Goal: Transaction & Acquisition: Book appointment/travel/reservation

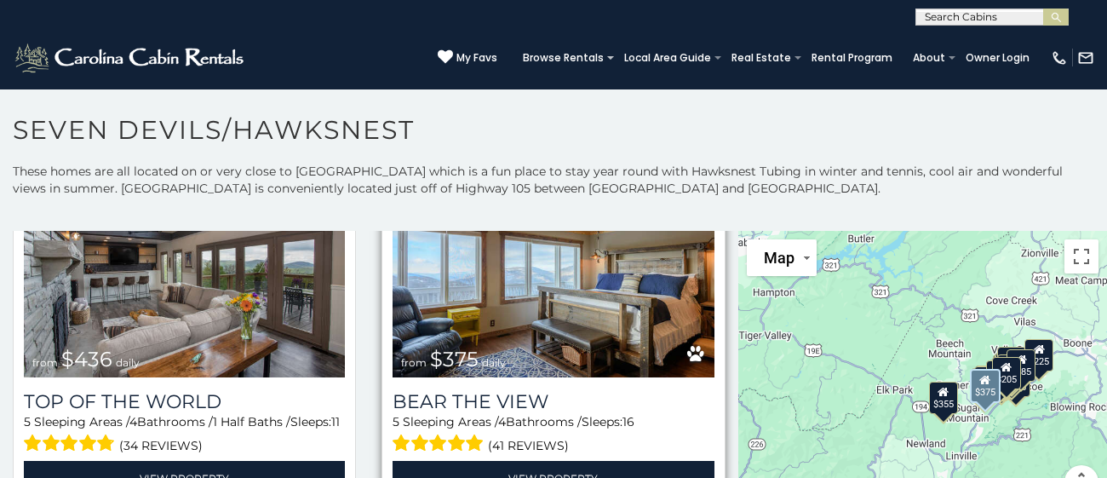
scroll to position [1641, 0]
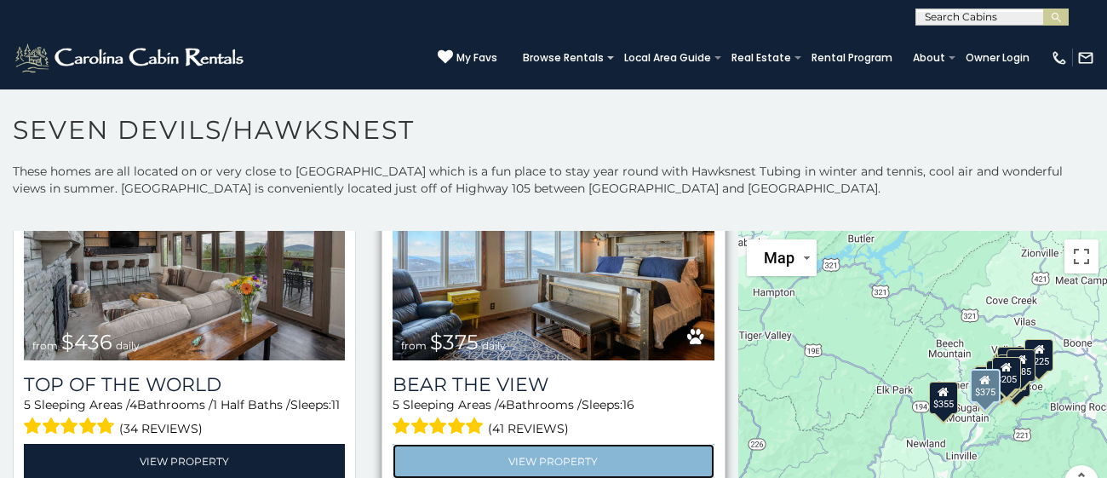
click at [557, 459] on link "View Property" at bounding box center [553, 461] width 321 height 35
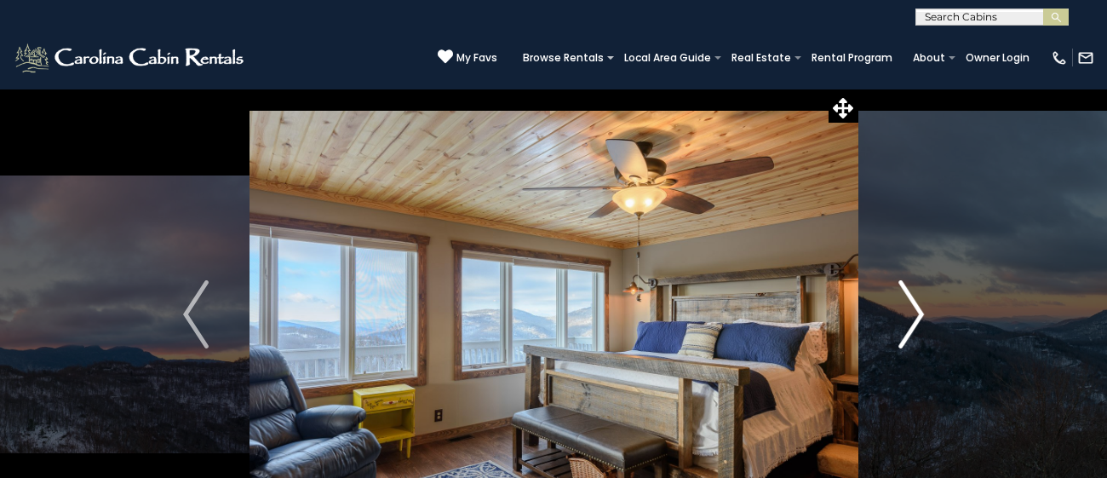
click at [916, 312] on img "Next" at bounding box center [911, 314] width 26 height 68
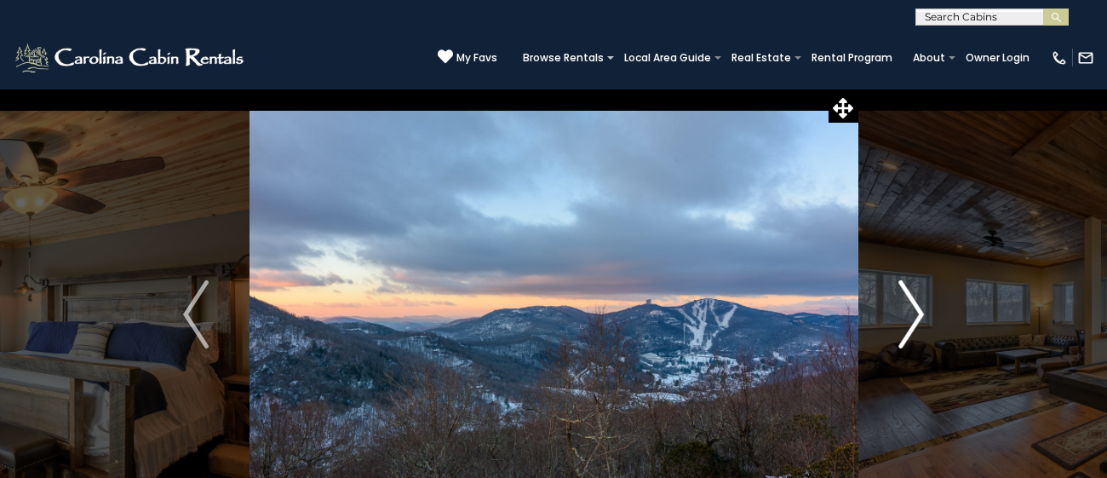
click at [916, 312] on img "Next" at bounding box center [911, 314] width 26 height 68
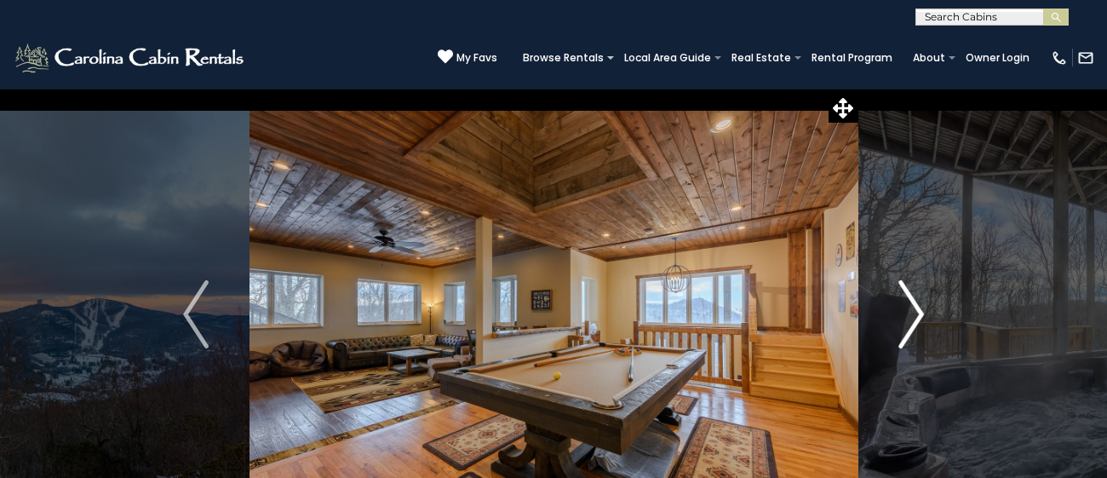
click at [916, 312] on img "Next" at bounding box center [911, 314] width 26 height 68
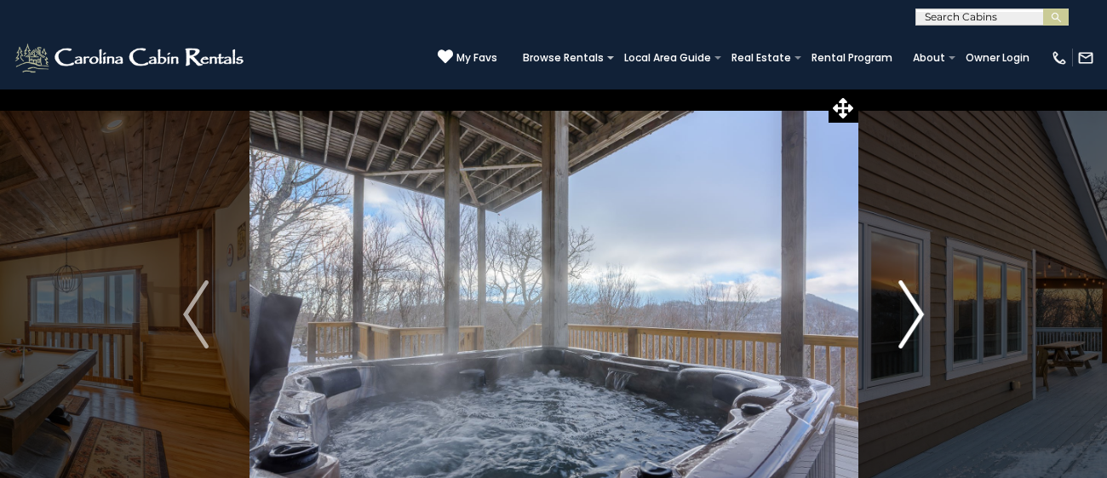
click at [916, 312] on img "Next" at bounding box center [911, 314] width 26 height 68
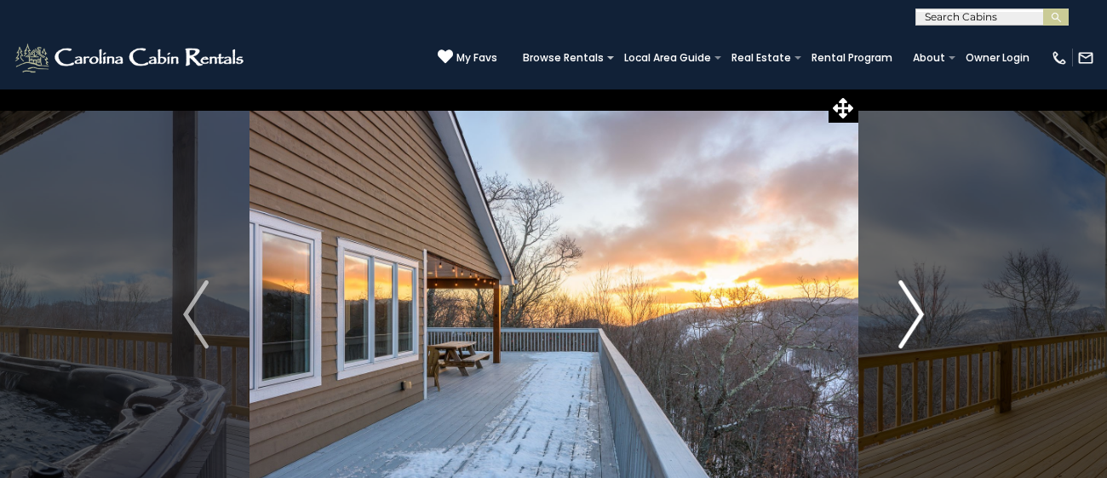
click at [916, 312] on img "Next" at bounding box center [911, 314] width 26 height 68
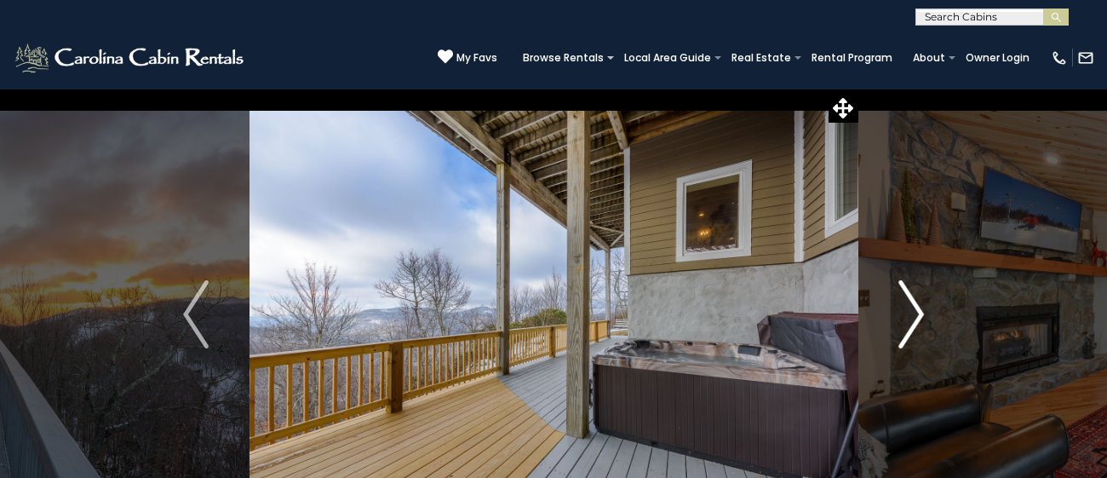
click at [916, 312] on img "Next" at bounding box center [911, 314] width 26 height 68
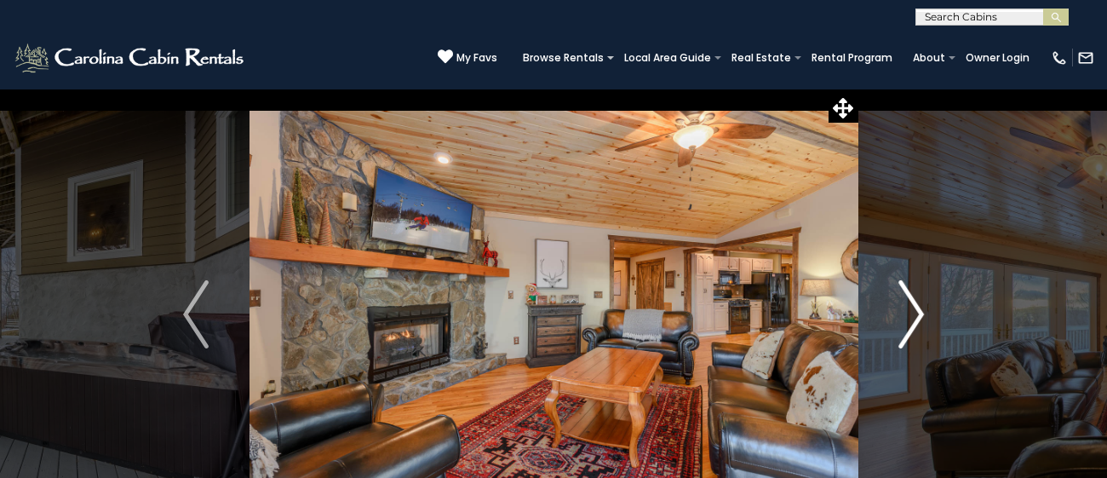
click at [916, 312] on img "Next" at bounding box center [911, 314] width 26 height 68
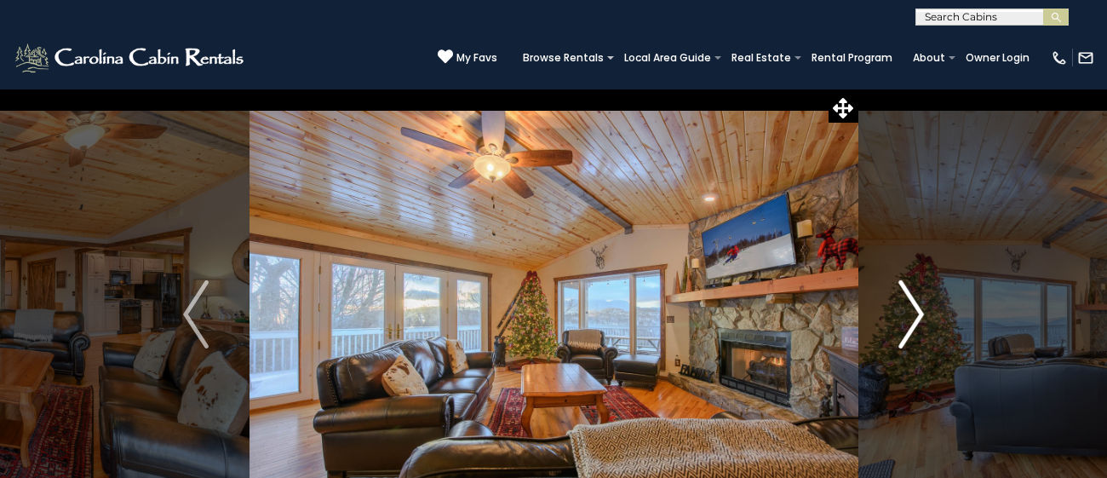
click at [916, 312] on img "Next" at bounding box center [911, 314] width 26 height 68
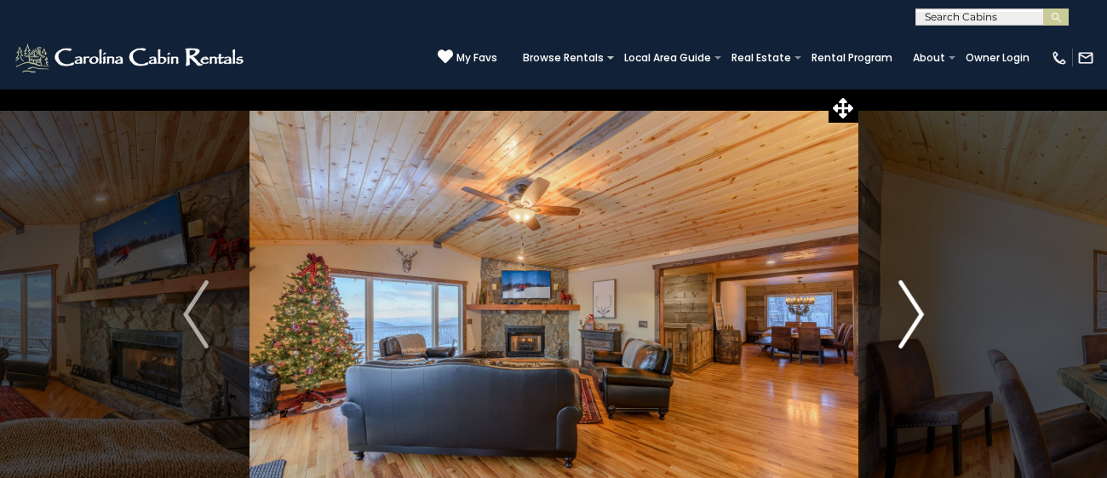
click at [916, 312] on img "Next" at bounding box center [911, 314] width 26 height 68
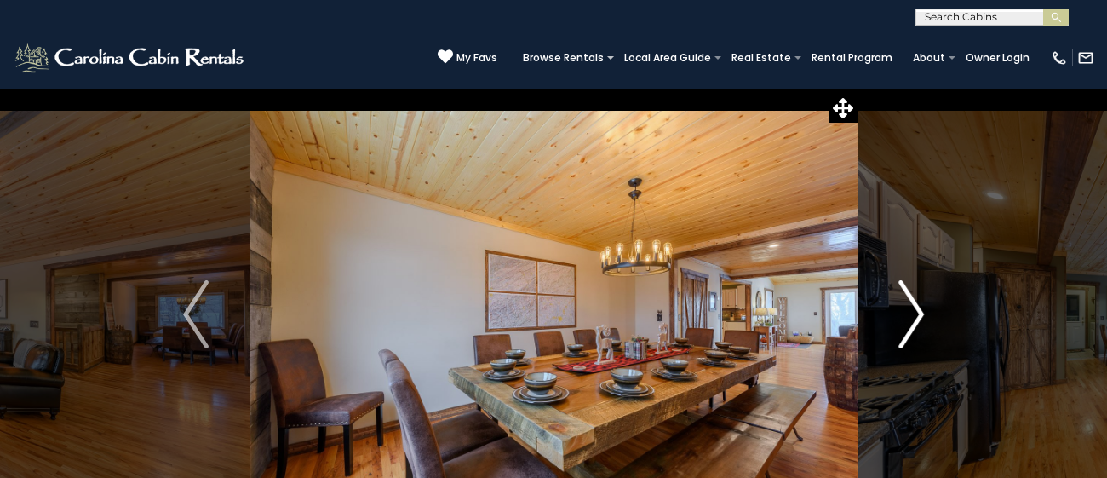
click at [916, 312] on img "Next" at bounding box center [911, 314] width 26 height 68
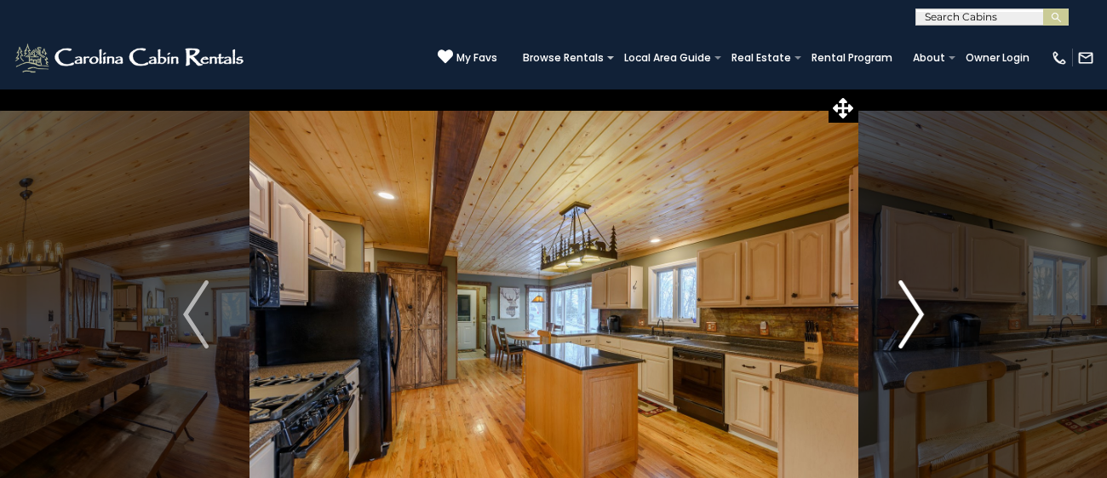
click at [916, 312] on img "Next" at bounding box center [911, 314] width 26 height 68
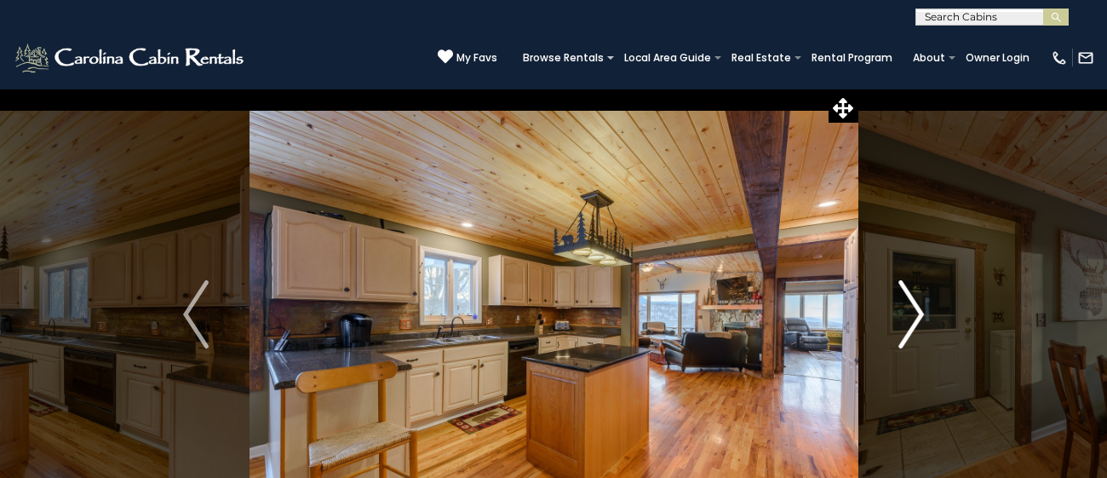
click at [916, 312] on img "Next" at bounding box center [911, 314] width 26 height 68
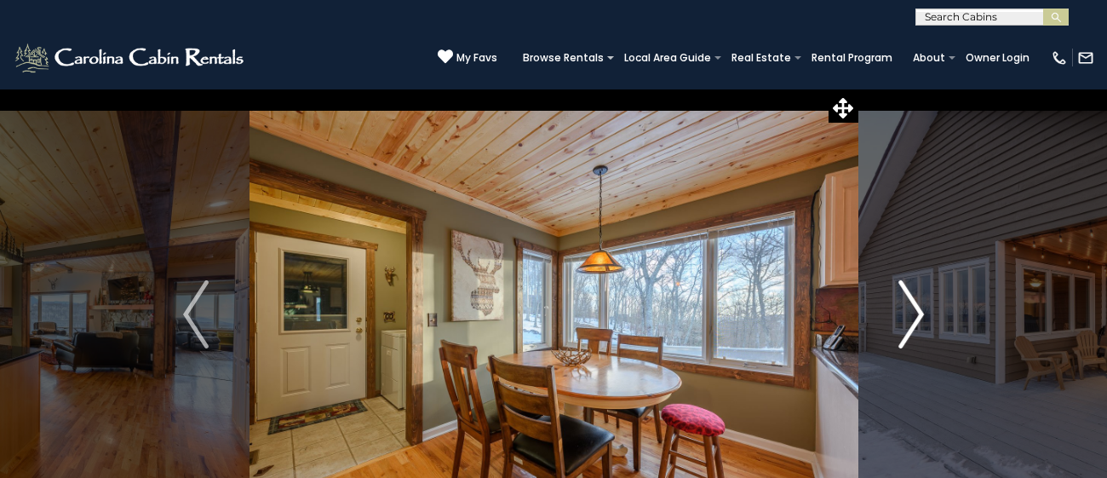
click at [916, 312] on img "Next" at bounding box center [911, 314] width 26 height 68
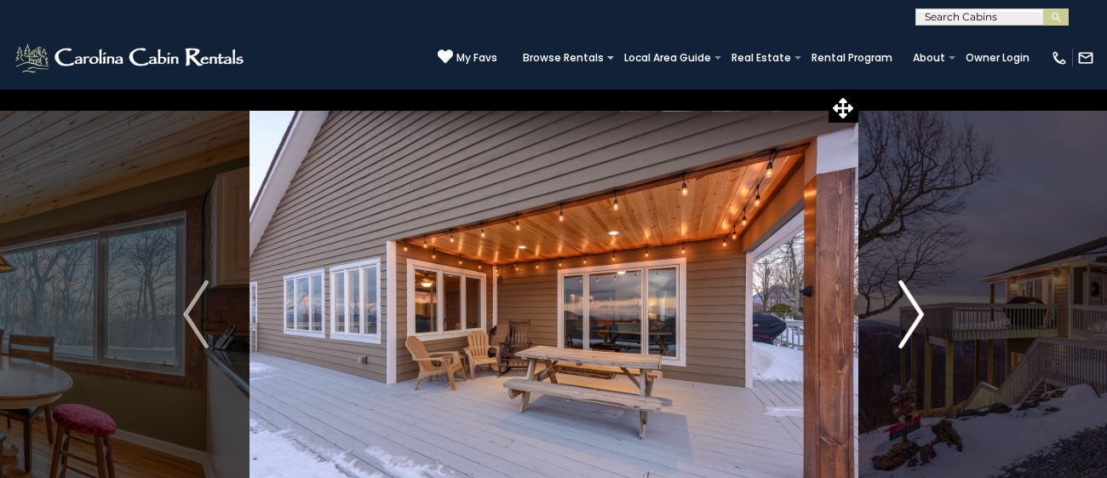
click at [916, 312] on img "Next" at bounding box center [911, 314] width 26 height 68
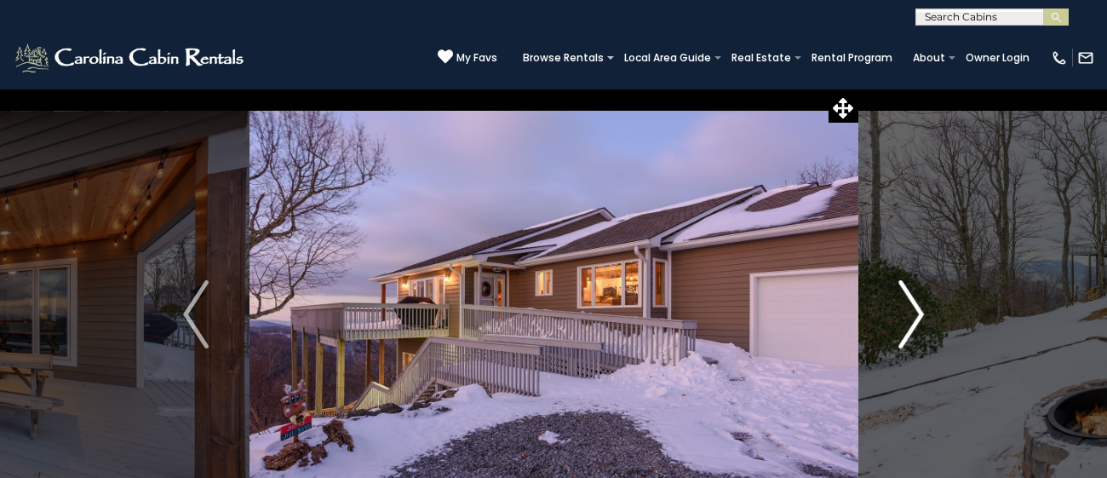
click at [916, 312] on img "Next" at bounding box center [911, 314] width 26 height 68
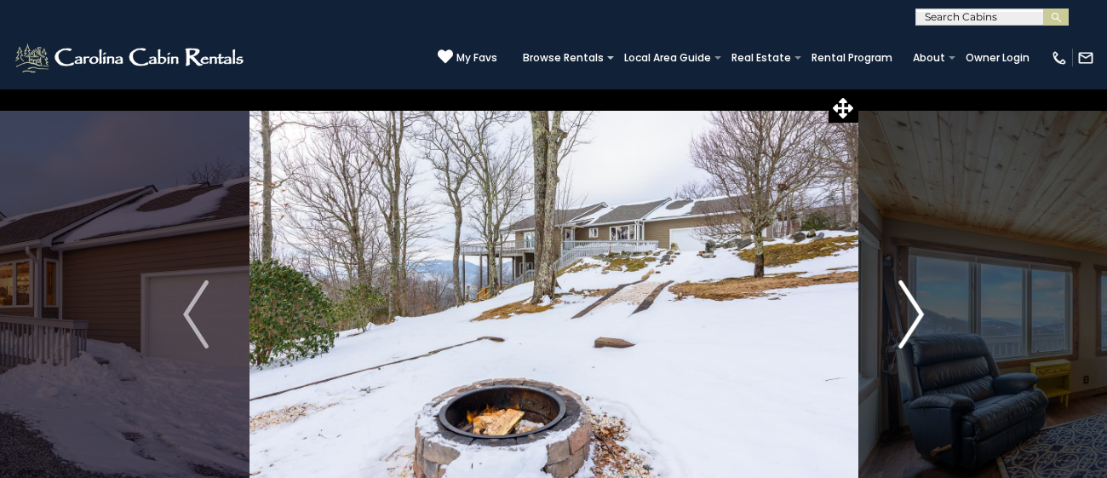
click at [916, 312] on img "Next" at bounding box center [911, 314] width 26 height 68
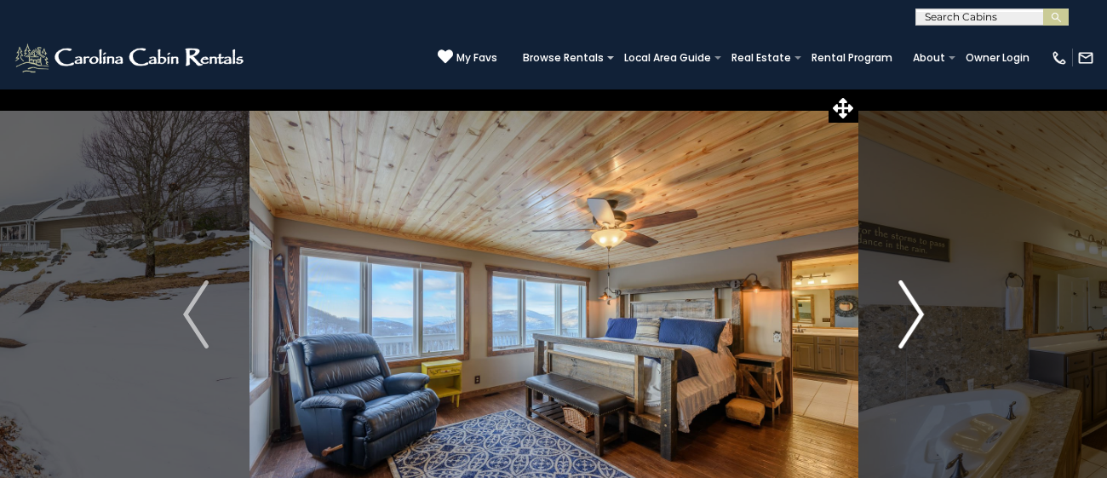
click at [916, 312] on img "Next" at bounding box center [911, 314] width 26 height 68
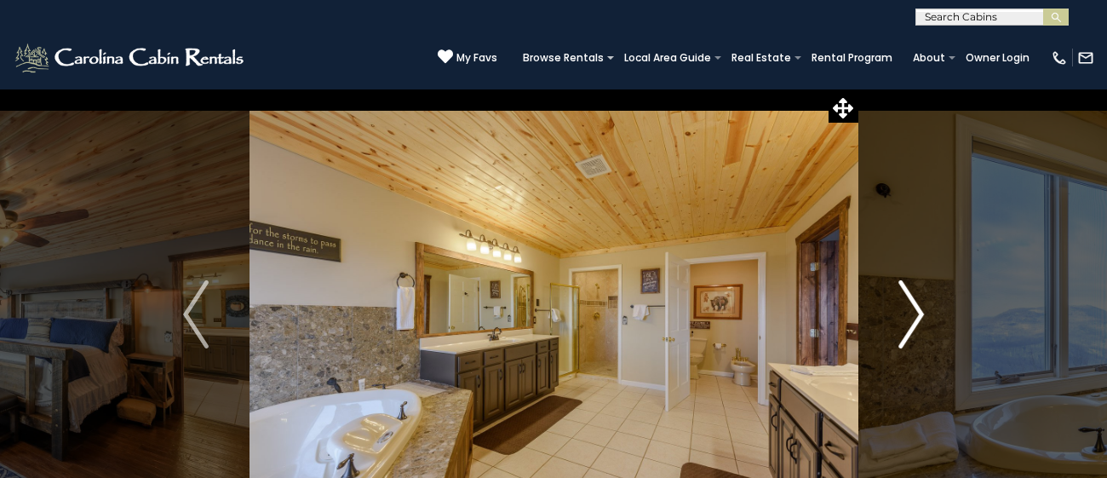
click at [916, 312] on img "Next" at bounding box center [911, 314] width 26 height 68
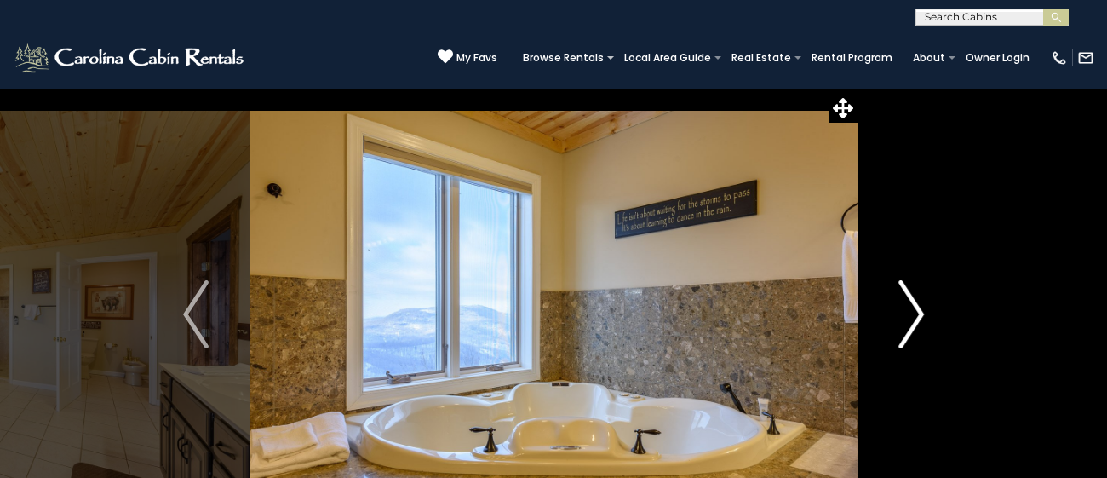
click at [916, 312] on img "Next" at bounding box center [911, 314] width 26 height 68
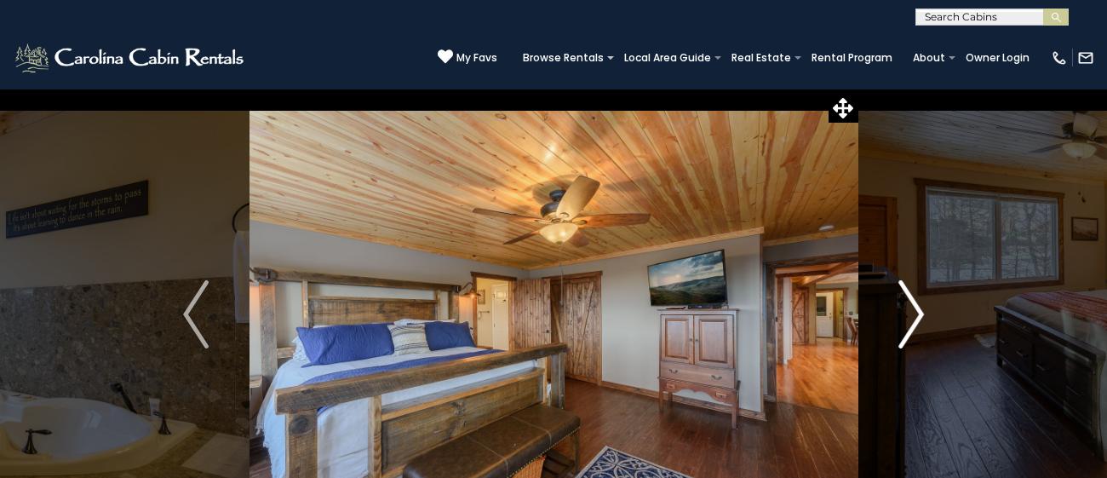
click at [916, 312] on img "Next" at bounding box center [911, 314] width 26 height 68
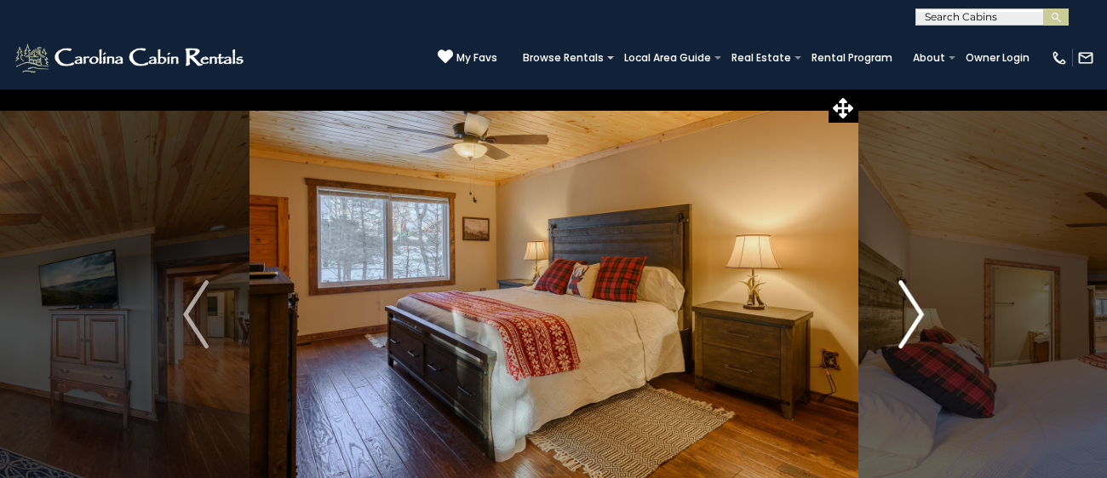
click at [916, 312] on img "Next" at bounding box center [911, 314] width 26 height 68
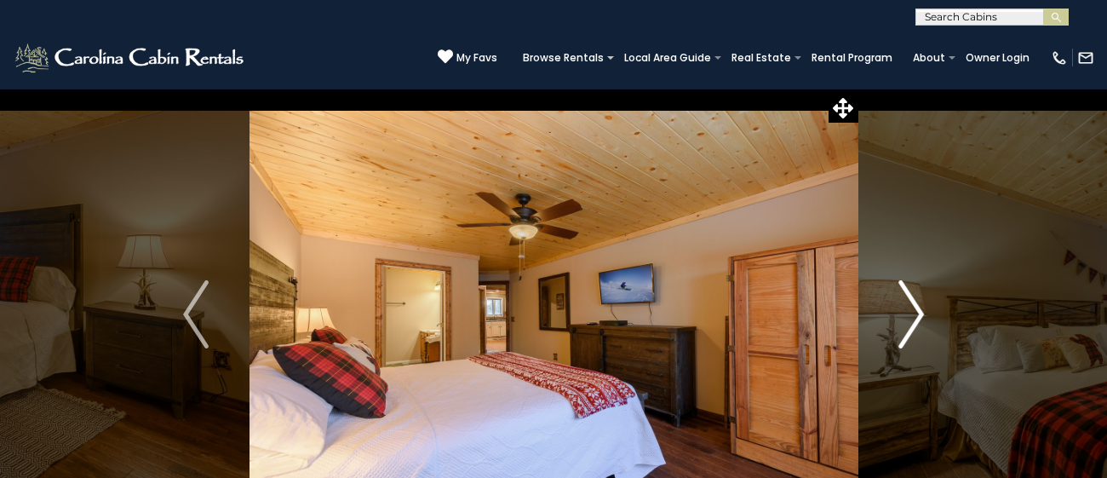
click at [916, 312] on img "Next" at bounding box center [911, 314] width 26 height 68
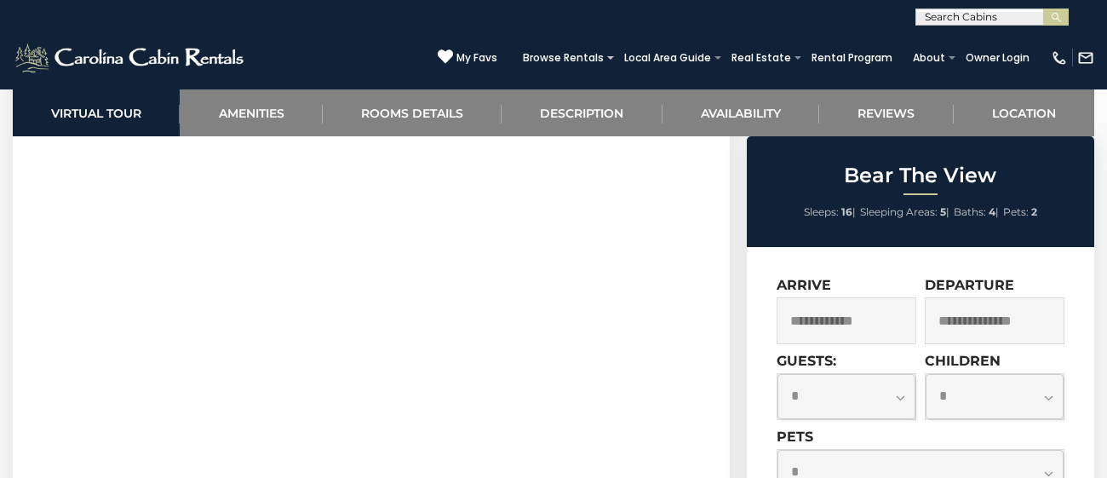
scroll to position [805, 0]
click at [874, 332] on input "text" at bounding box center [847, 320] width 140 height 47
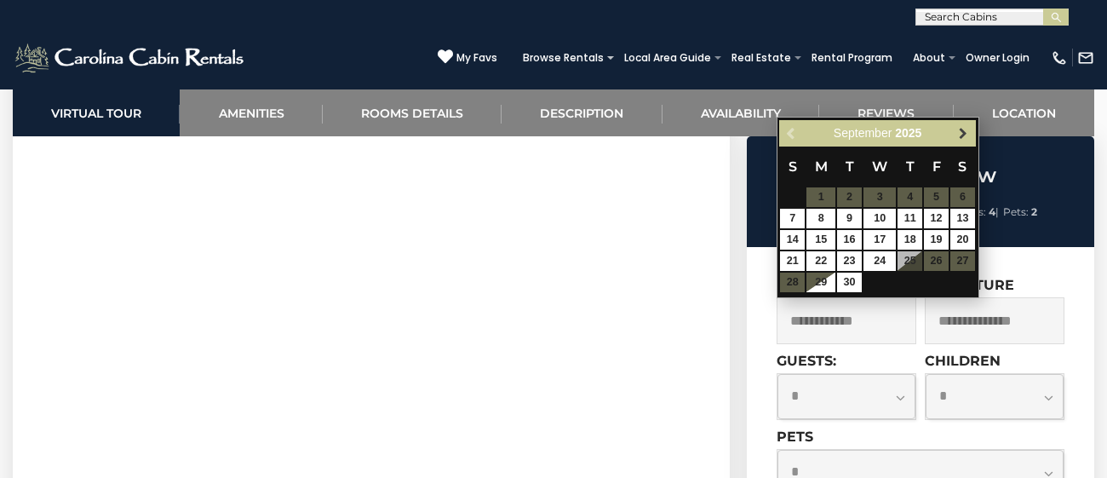
click at [962, 135] on span "Next" at bounding box center [963, 134] width 14 height 14
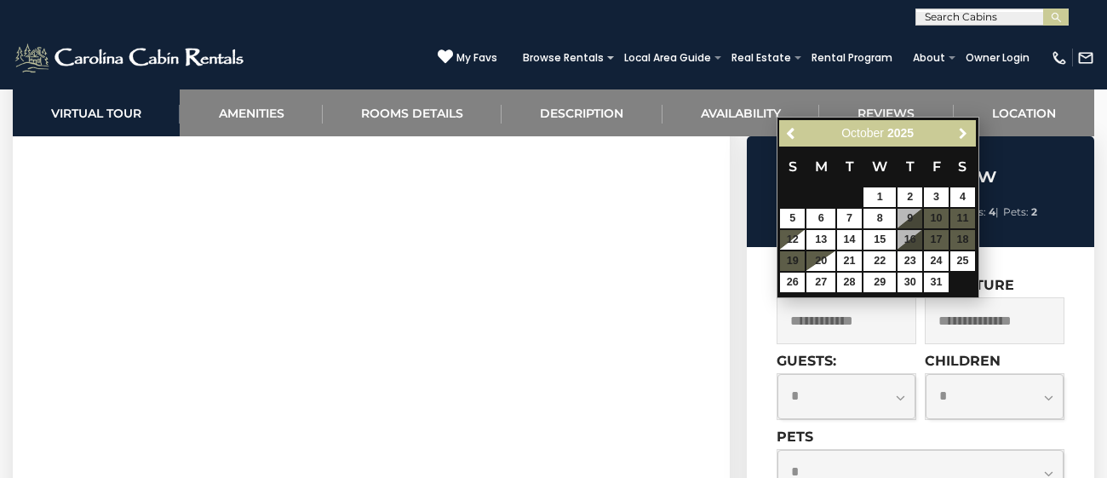
click at [962, 135] on span "Next" at bounding box center [963, 134] width 14 height 14
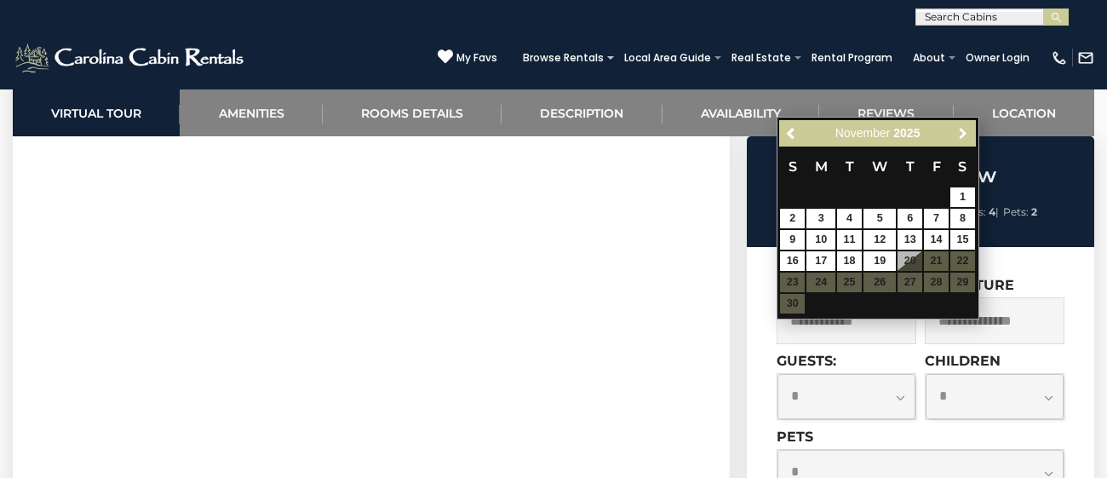
click at [962, 135] on span "Next" at bounding box center [963, 134] width 14 height 14
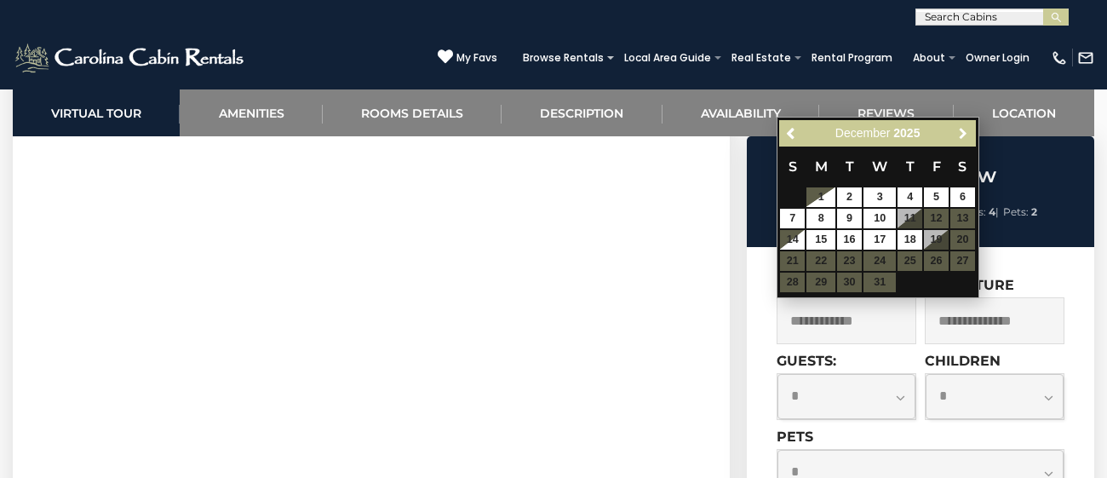
click at [962, 135] on span "Next" at bounding box center [963, 134] width 14 height 14
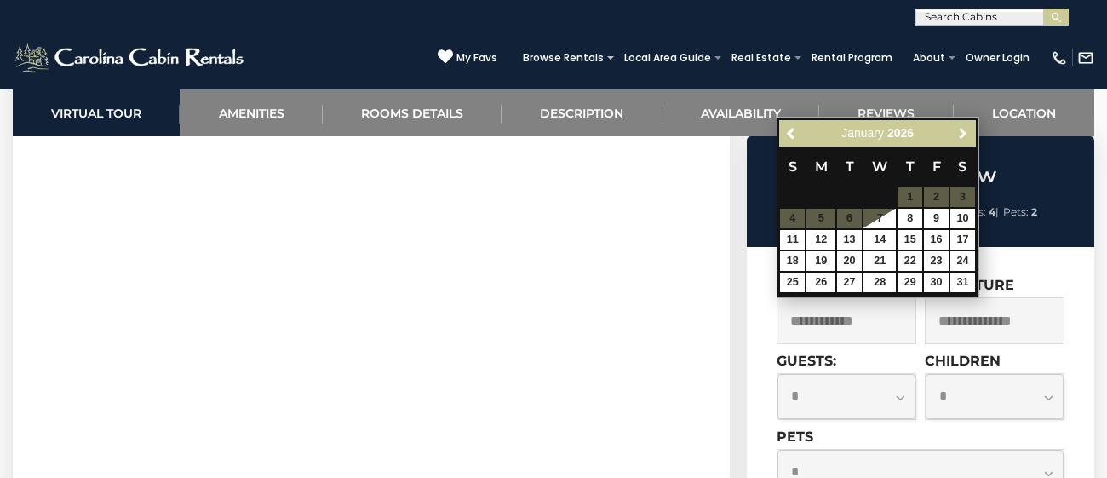
click at [962, 135] on span "Next" at bounding box center [963, 134] width 14 height 14
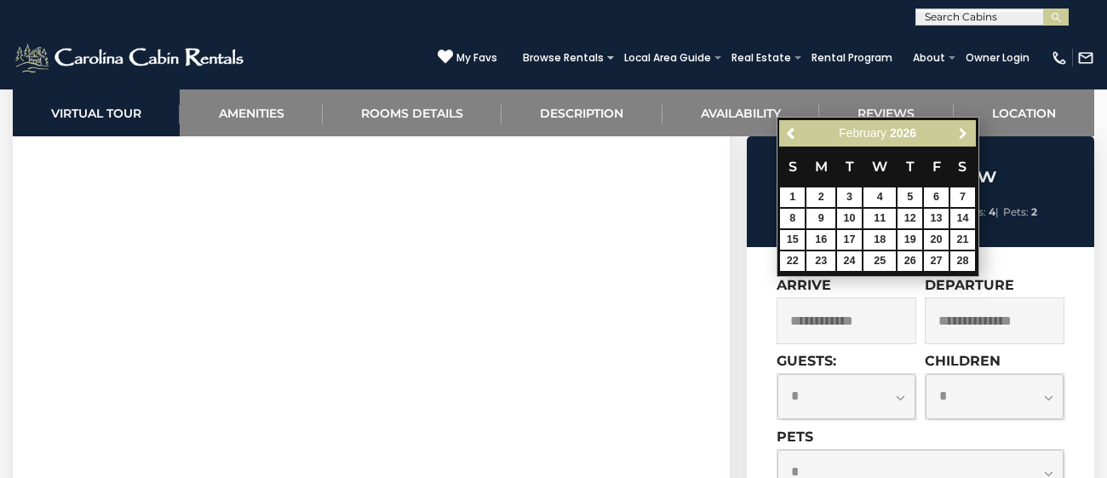
click at [962, 135] on span "Next" at bounding box center [963, 134] width 14 height 14
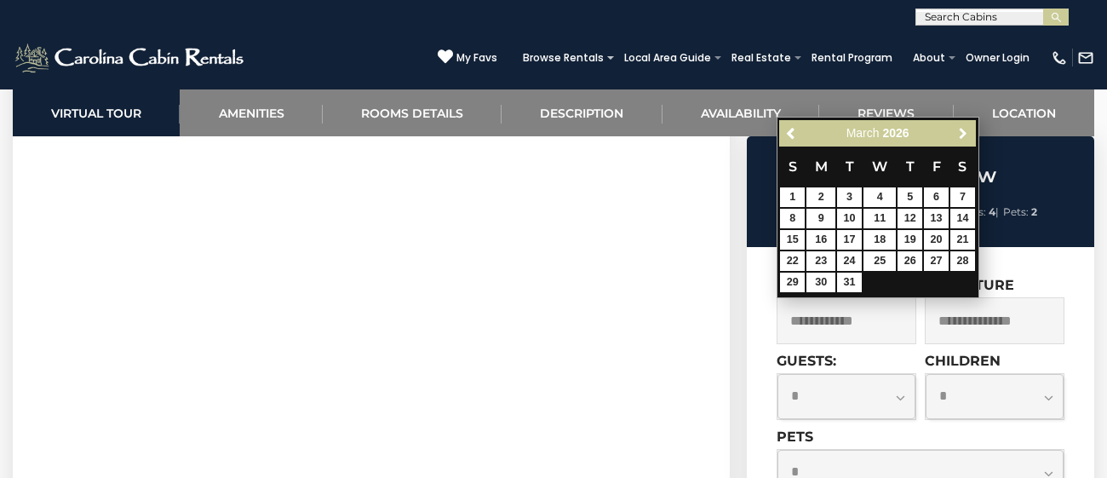
click at [962, 135] on span "Next" at bounding box center [963, 134] width 14 height 14
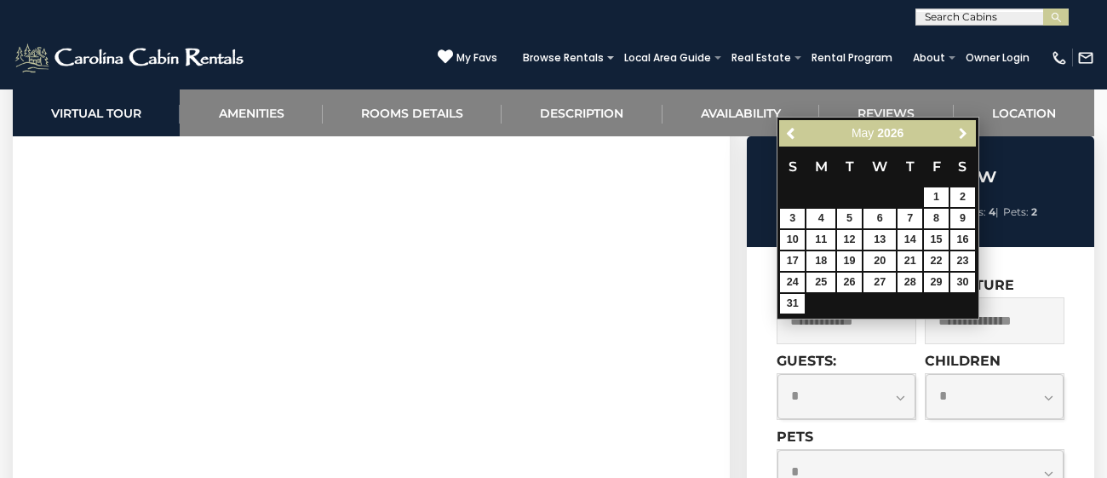
click at [962, 135] on span "Next" at bounding box center [963, 134] width 14 height 14
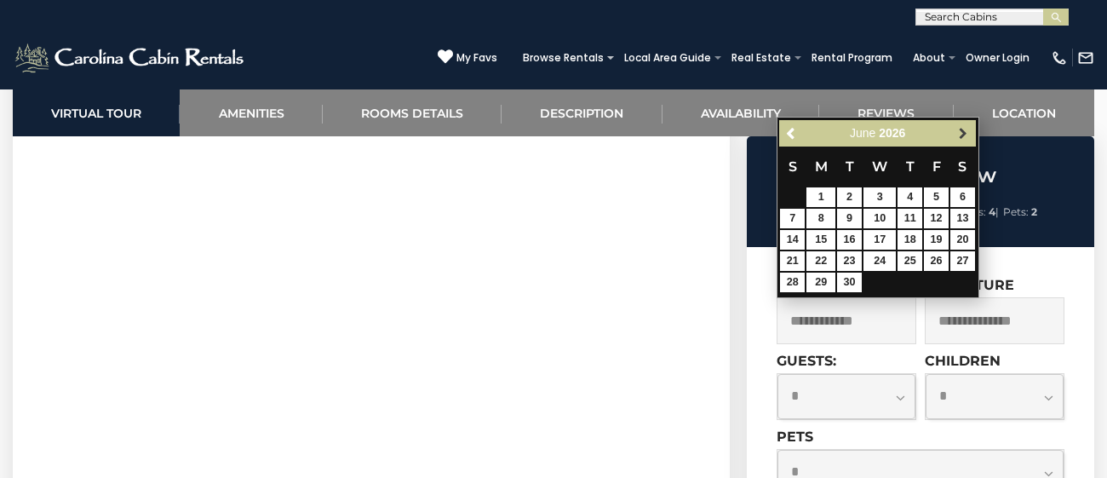
click at [962, 135] on span "Next" at bounding box center [963, 134] width 14 height 14
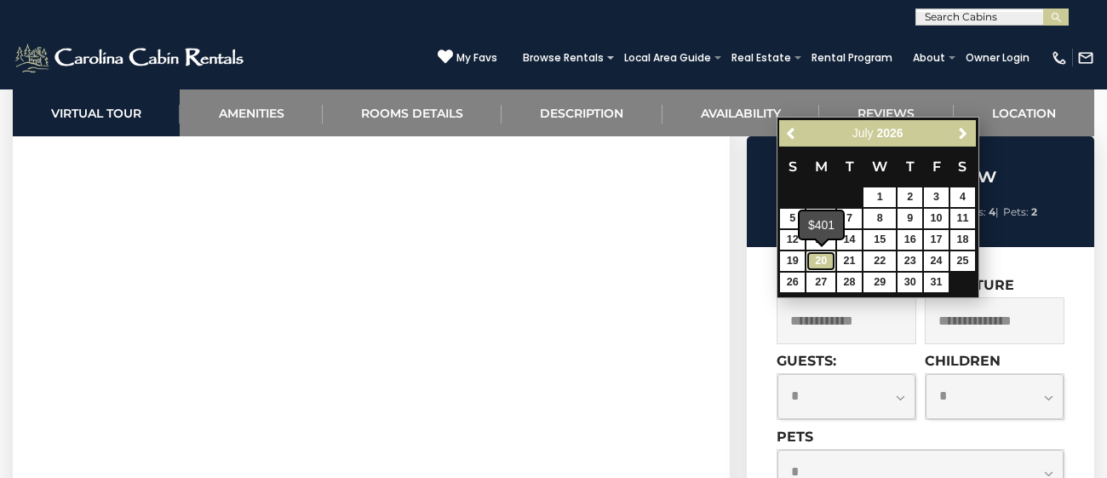
click at [818, 261] on link "20" at bounding box center [820, 261] width 29 height 20
type input "**********"
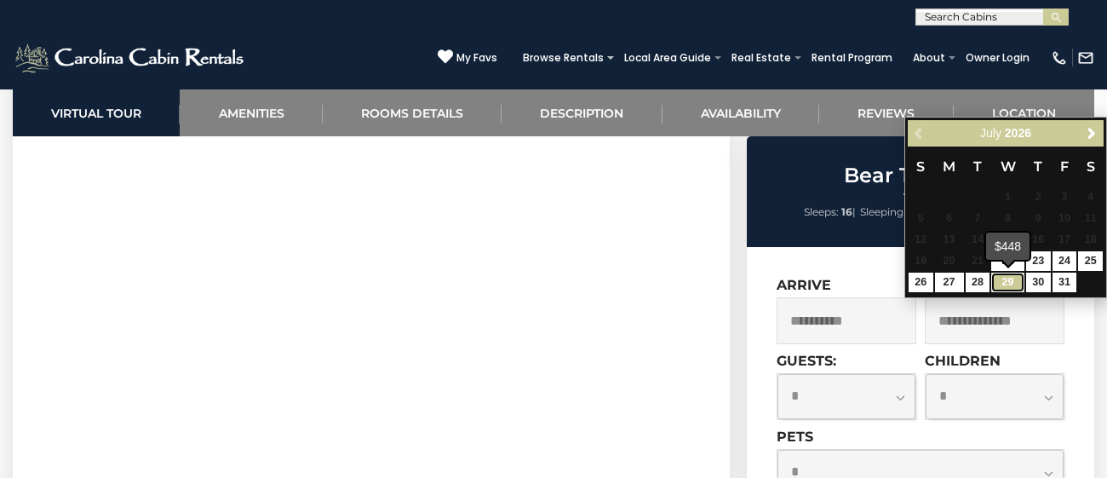
click at [1010, 281] on link "29" at bounding box center [1007, 282] width 32 height 20
type input "**********"
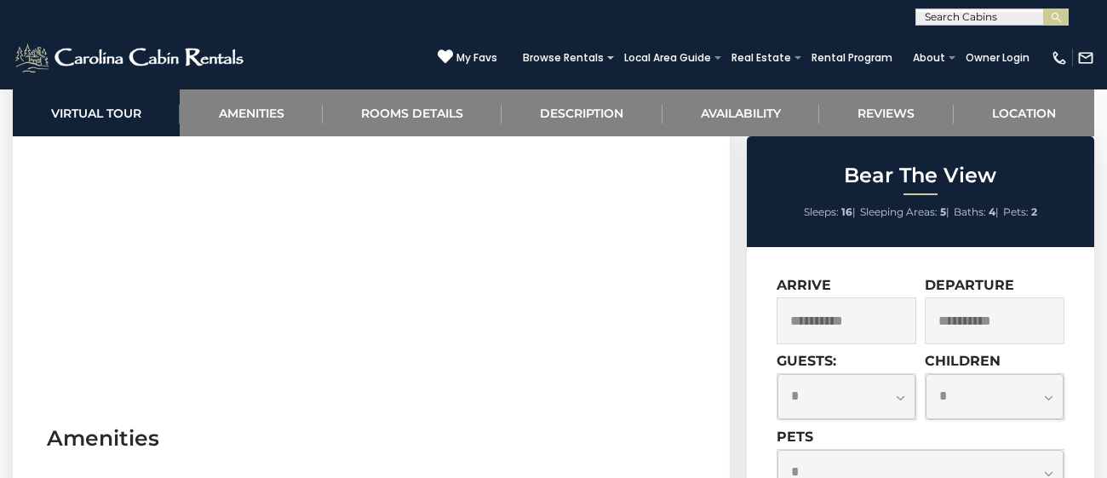
scroll to position [1074, 0]
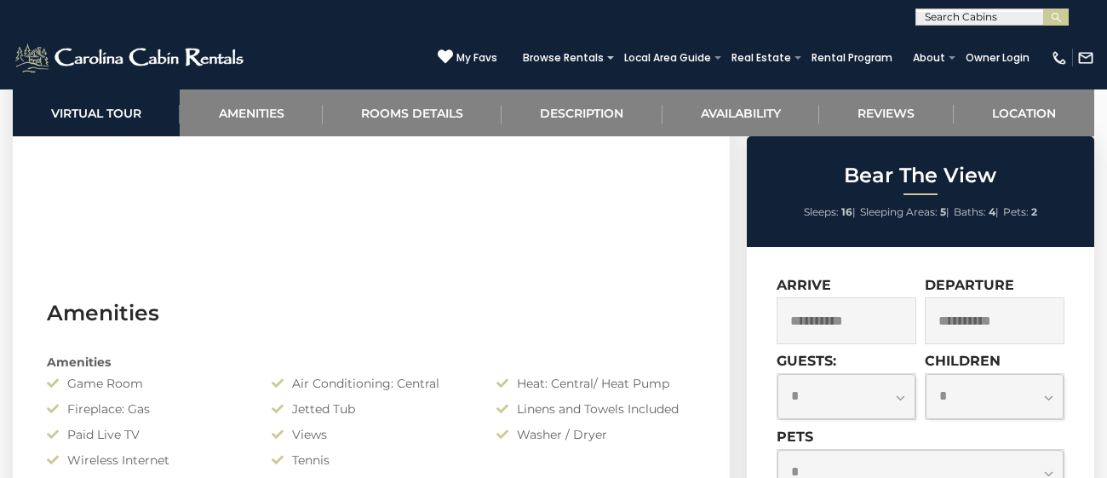
click at [903, 396] on select "**********" at bounding box center [846, 396] width 138 height 45
select select "*"
click at [777, 375] on select "**********" at bounding box center [846, 396] width 138 height 45
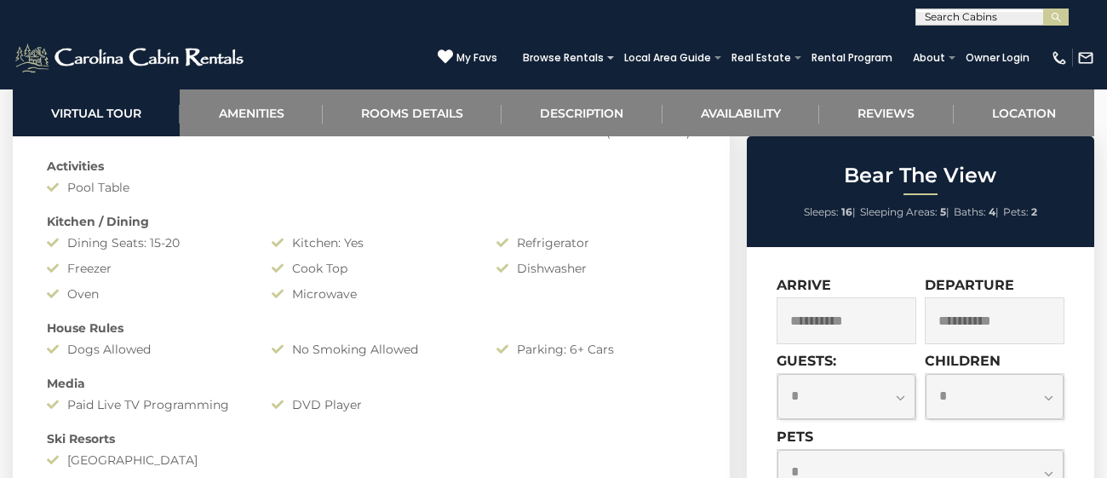
scroll to position [1570, 0]
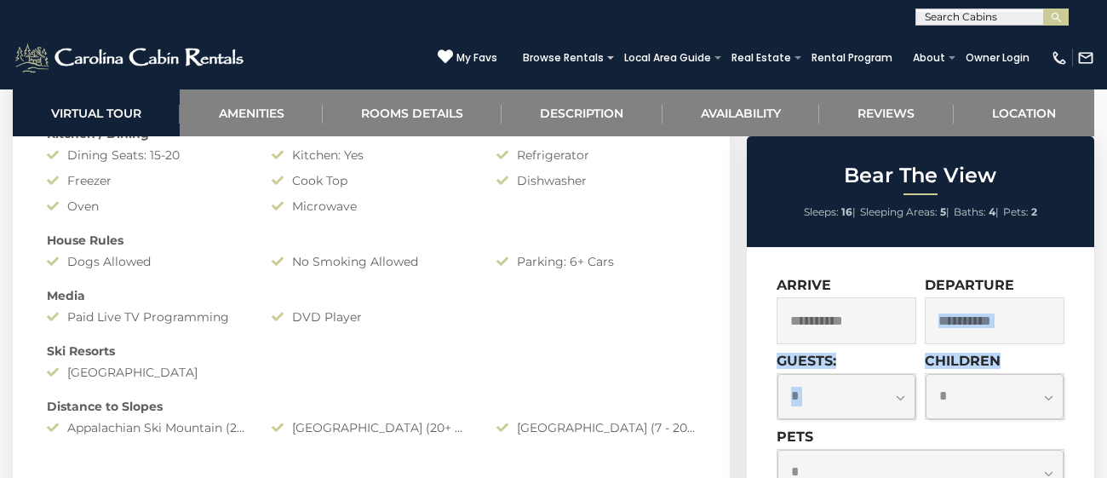
drag, startPoint x: 1080, startPoint y: 355, endPoint x: 1069, endPoint y: 284, distance: 72.2
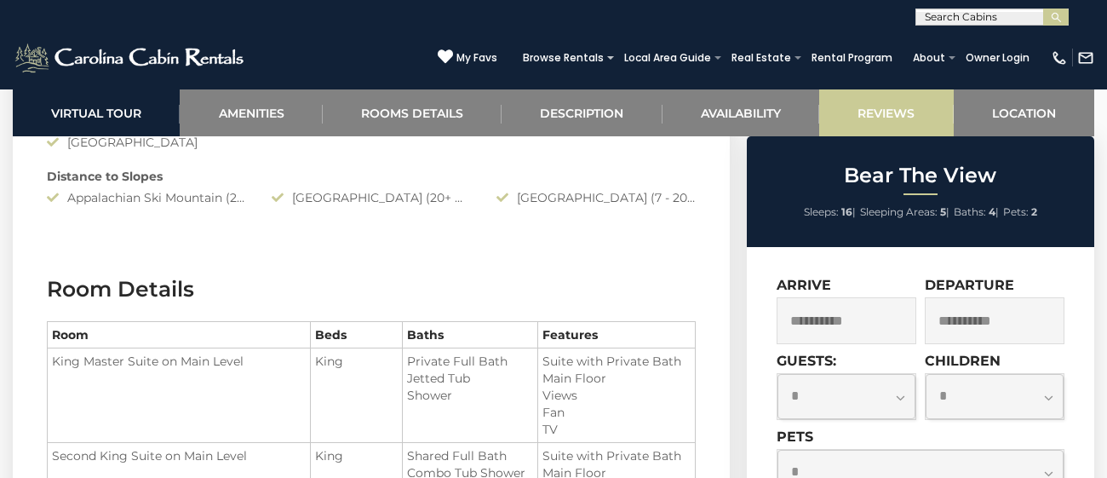
scroll to position [1518, 0]
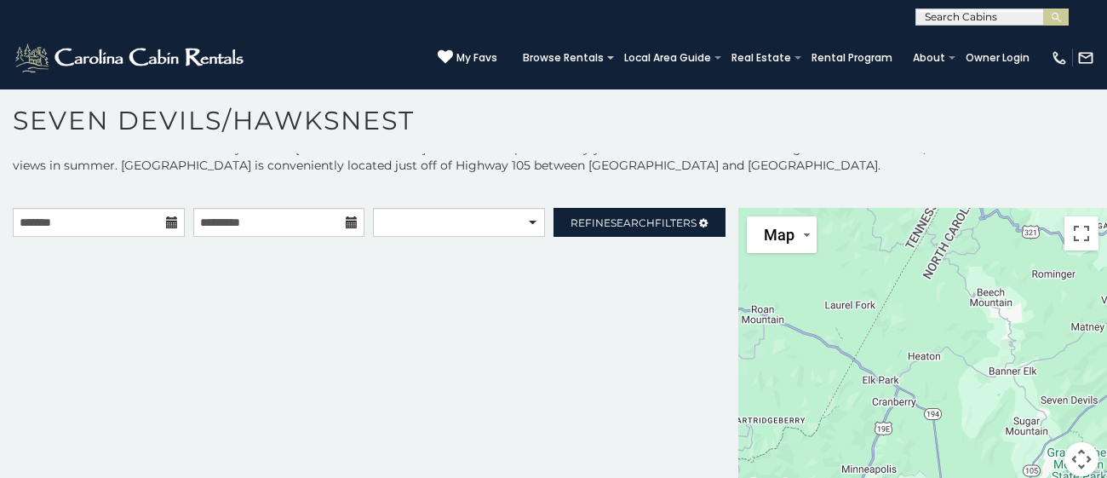
scroll to position [4, 0]
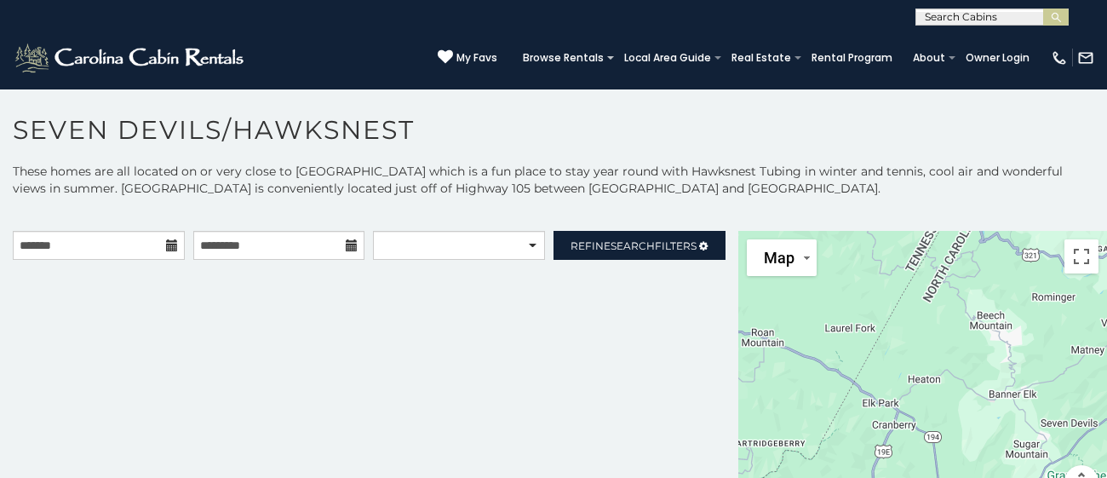
scroll to position [9, 0]
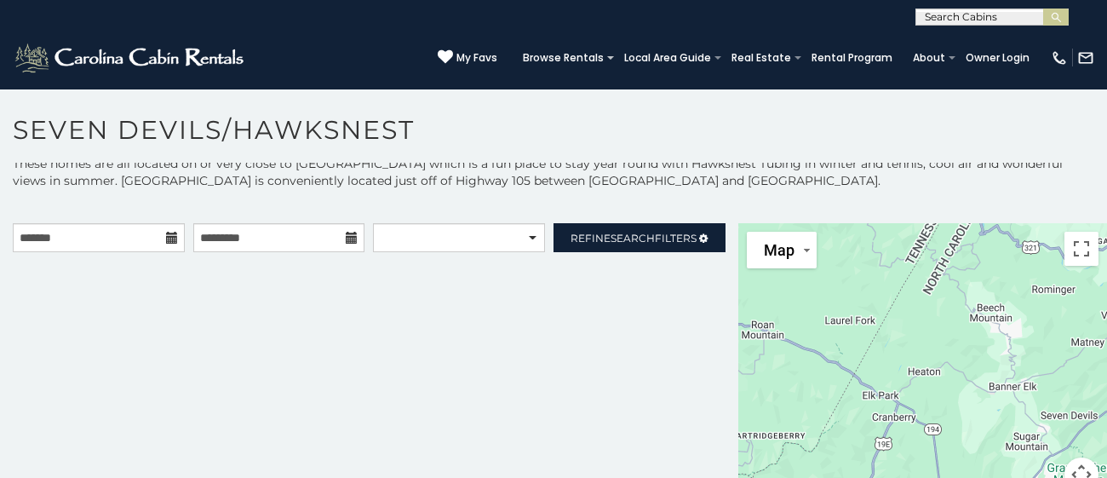
scroll to position [5, 0]
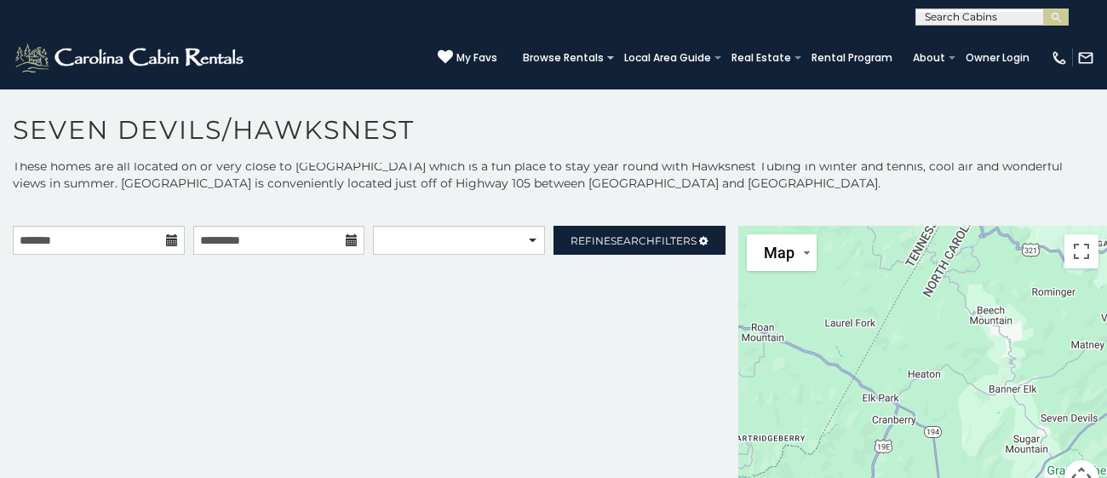
click at [171, 239] on icon at bounding box center [172, 240] width 12 height 12
